Goal: Transaction & Acquisition: Purchase product/service

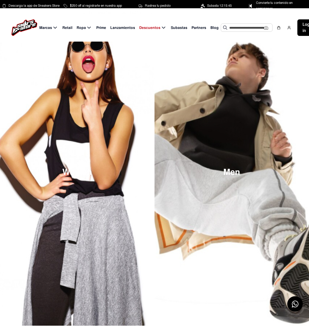
click at [118, 28] on span "Lanzamientos" at bounding box center [122, 27] width 25 height 5
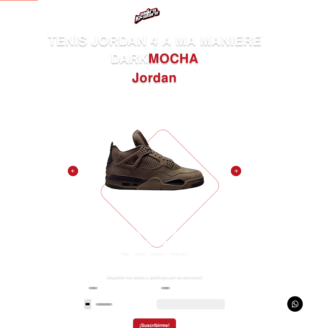
select select
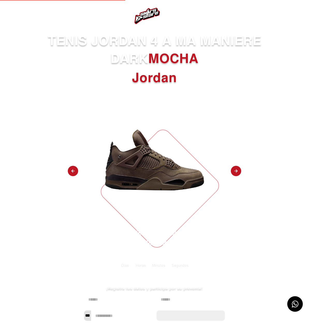
click at [146, 178] on img at bounding box center [155, 160] width 122 height 122
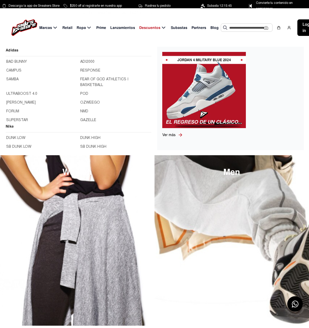
click at [17, 62] on link "BAD BUNNY" at bounding box center [41, 62] width 71 height 6
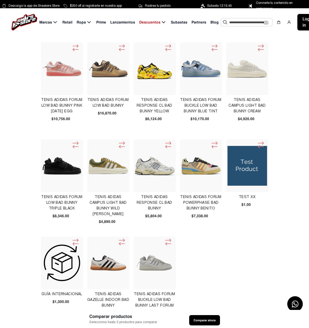
click at [88, 86] on img at bounding box center [108, 69] width 40 height 40
click at [51, 79] on img at bounding box center [62, 69] width 40 height 40
click at [48, 83] on img at bounding box center [62, 69] width 40 height 40
click at [181, 70] on img at bounding box center [201, 69] width 40 height 28
click at [210, 50] on icon at bounding box center [214, 48] width 8 height 9
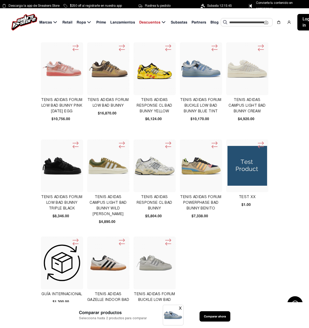
click at [210, 48] on icon at bounding box center [214, 48] width 8 height 9
click at [210, 47] on icon at bounding box center [214, 48] width 8 height 9
click at [181, 60] on img at bounding box center [201, 69] width 40 height 28
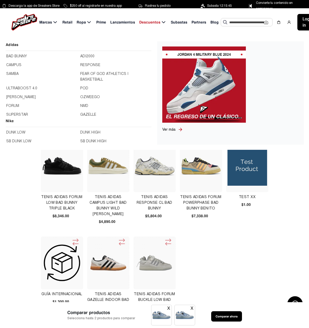
click at [24, 86] on link "ULTRABOOST 4.0" at bounding box center [41, 89] width 71 height 6
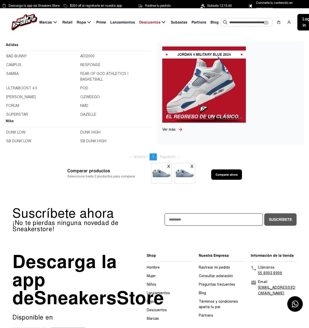
click at [13, 95] on link "JOOGER" at bounding box center [41, 97] width 71 height 6
click at [85, 65] on link "RESPONSE" at bounding box center [115, 65] width 71 height 6
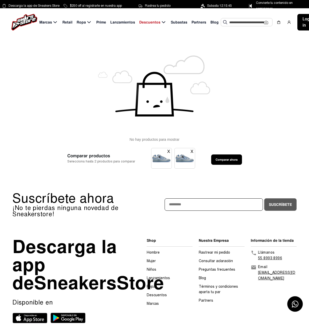
click at [190, 152] on button "X" at bounding box center [191, 151] width 3 height 6
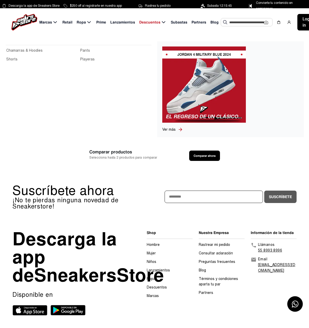
click at [87, 58] on link "Playeras" at bounding box center [115, 60] width 71 height 6
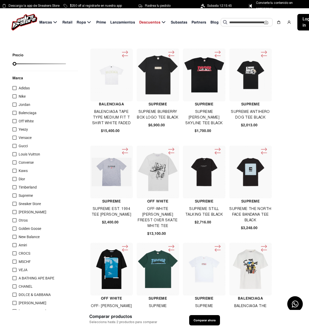
click at [152, 91] on img at bounding box center [158, 75] width 40 height 40
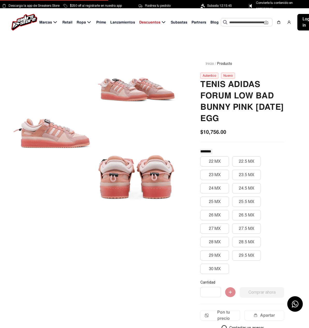
click at [218, 196] on div "22 MX 22.5 MX 23 MX 23.5 MX 24 MX 24.5 MX 25 MX 25.5 MX 26 MX 26.5 MX 27 MX 27.…" at bounding box center [242, 215] width 84 height 118
click at [219, 201] on button "25 MX" at bounding box center [214, 202] width 29 height 10
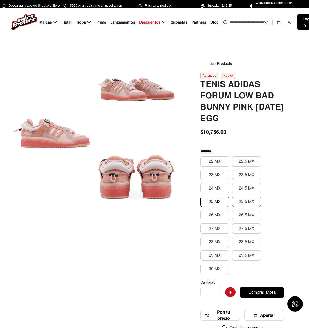
click at [250, 201] on button "25.5 MX" at bounding box center [246, 202] width 29 height 10
click at [249, 190] on button "24.5 MX" at bounding box center [246, 188] width 29 height 10
click at [213, 184] on button "24 MX" at bounding box center [214, 188] width 29 height 10
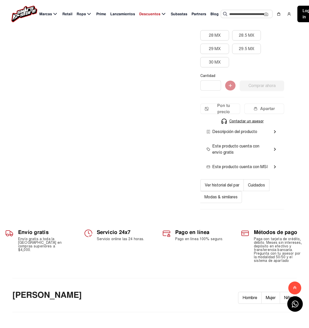
scroll to position [181, 0]
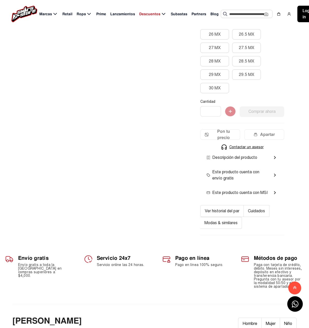
click at [252, 158] on span "Descripción del producto" at bounding box center [231, 158] width 51 height 6
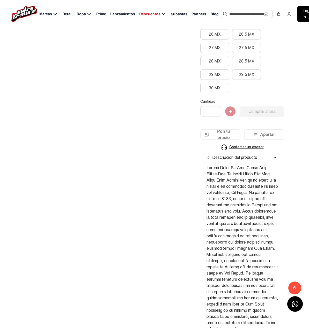
click at [245, 158] on span "Descripción del producto" at bounding box center [231, 158] width 51 height 6
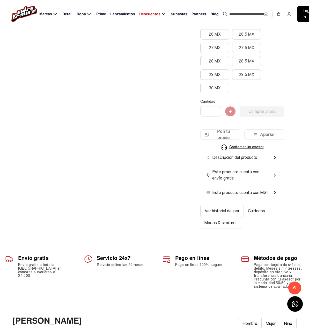
click at [247, 169] on div "Este producto cuenta con envío gratis chevron_right" at bounding box center [242, 175] width 84 height 21
click at [248, 171] on span "Este producto cuenta con envío gratis" at bounding box center [237, 175] width 63 height 12
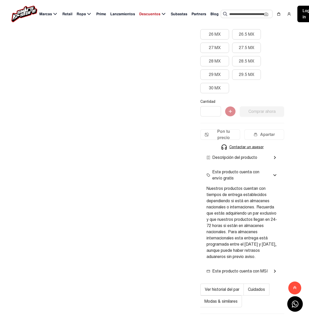
click at [248, 171] on span "Este producto cuenta con envío gratis" at bounding box center [237, 175] width 63 height 12
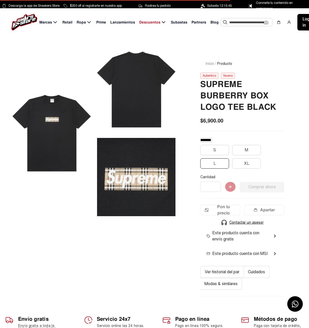
click at [214, 162] on button "L" at bounding box center [214, 164] width 29 height 10
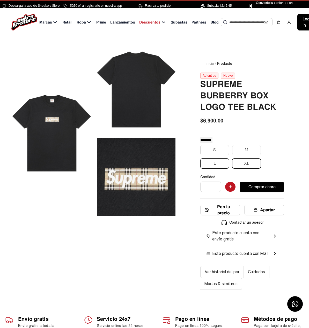
click at [249, 162] on button "XL" at bounding box center [246, 164] width 29 height 10
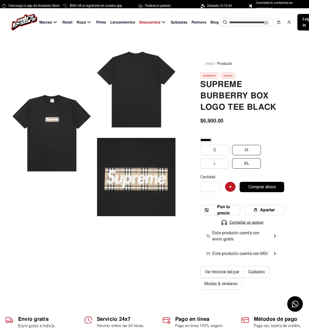
click at [244, 151] on button "M" at bounding box center [246, 150] width 29 height 10
click at [219, 151] on button "S" at bounding box center [214, 150] width 29 height 10
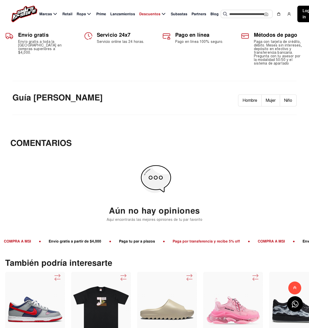
scroll to position [440, 0]
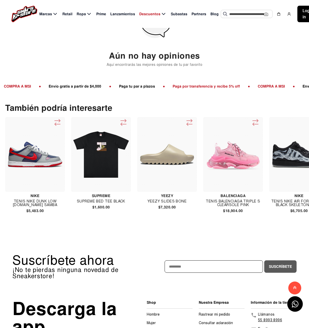
click at [228, 181] on div at bounding box center [233, 154] width 60 height 75
click at [287, 162] on img at bounding box center [299, 155] width 56 height 56
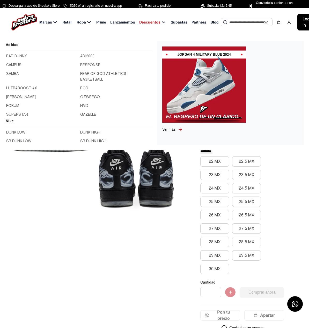
click at [32, 19] on img at bounding box center [24, 22] width 26 height 17
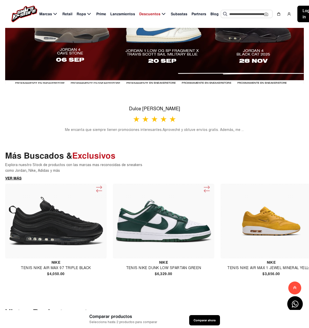
scroll to position [284, 0]
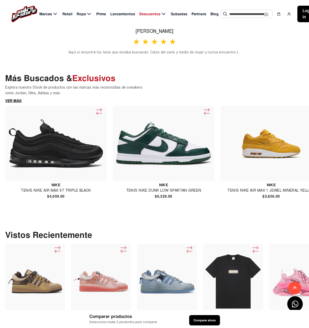
click at [253, 152] on img at bounding box center [270, 144] width 97 height 61
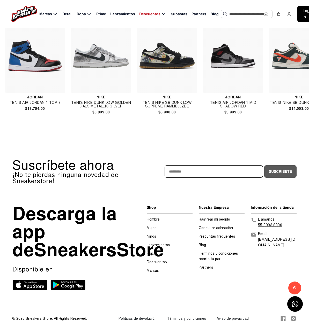
scroll to position [619, 0]
